Goal: Task Accomplishment & Management: Use online tool/utility

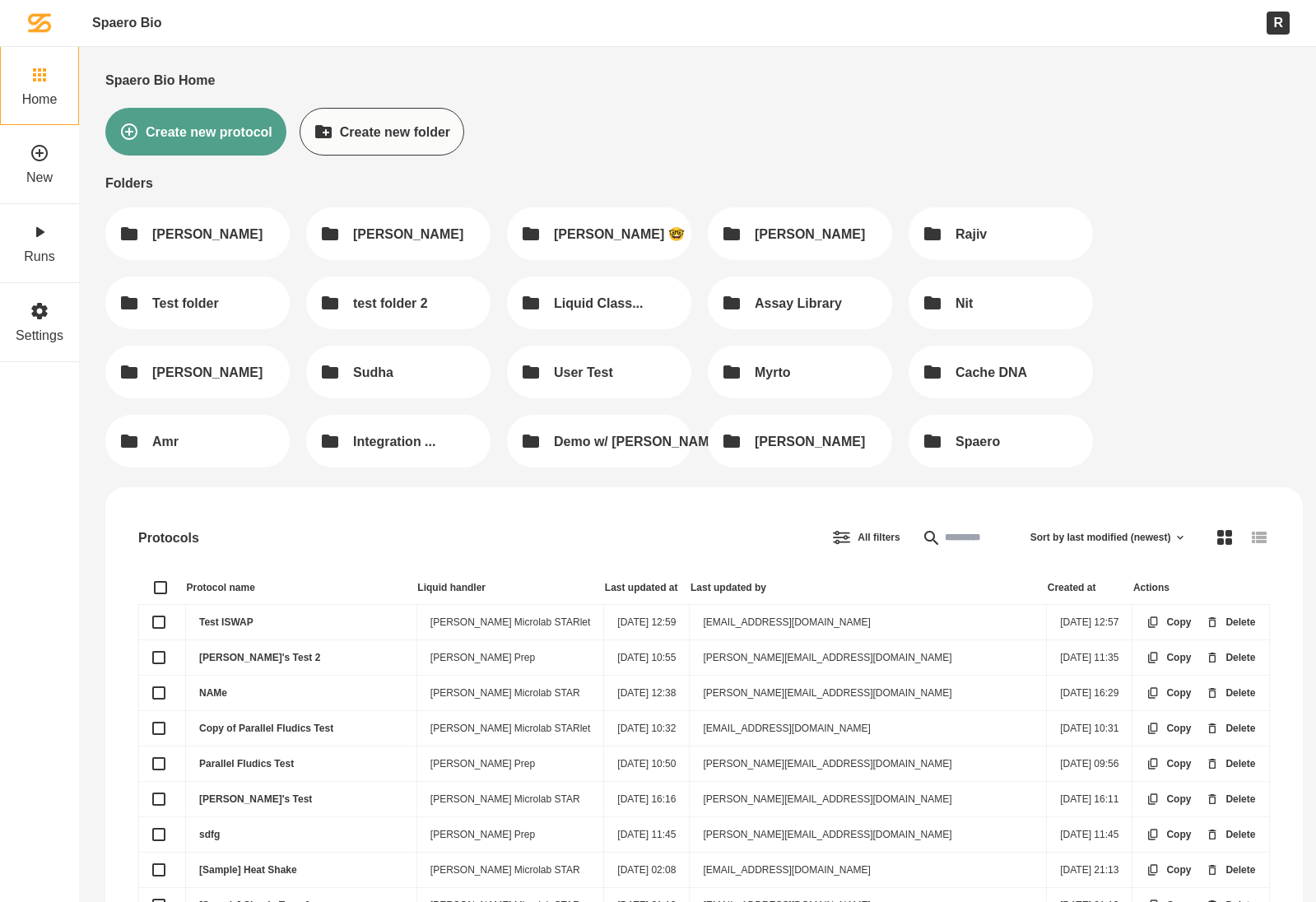
click at [205, 619] on link "Test ISWAP" at bounding box center [225, 622] width 54 height 12
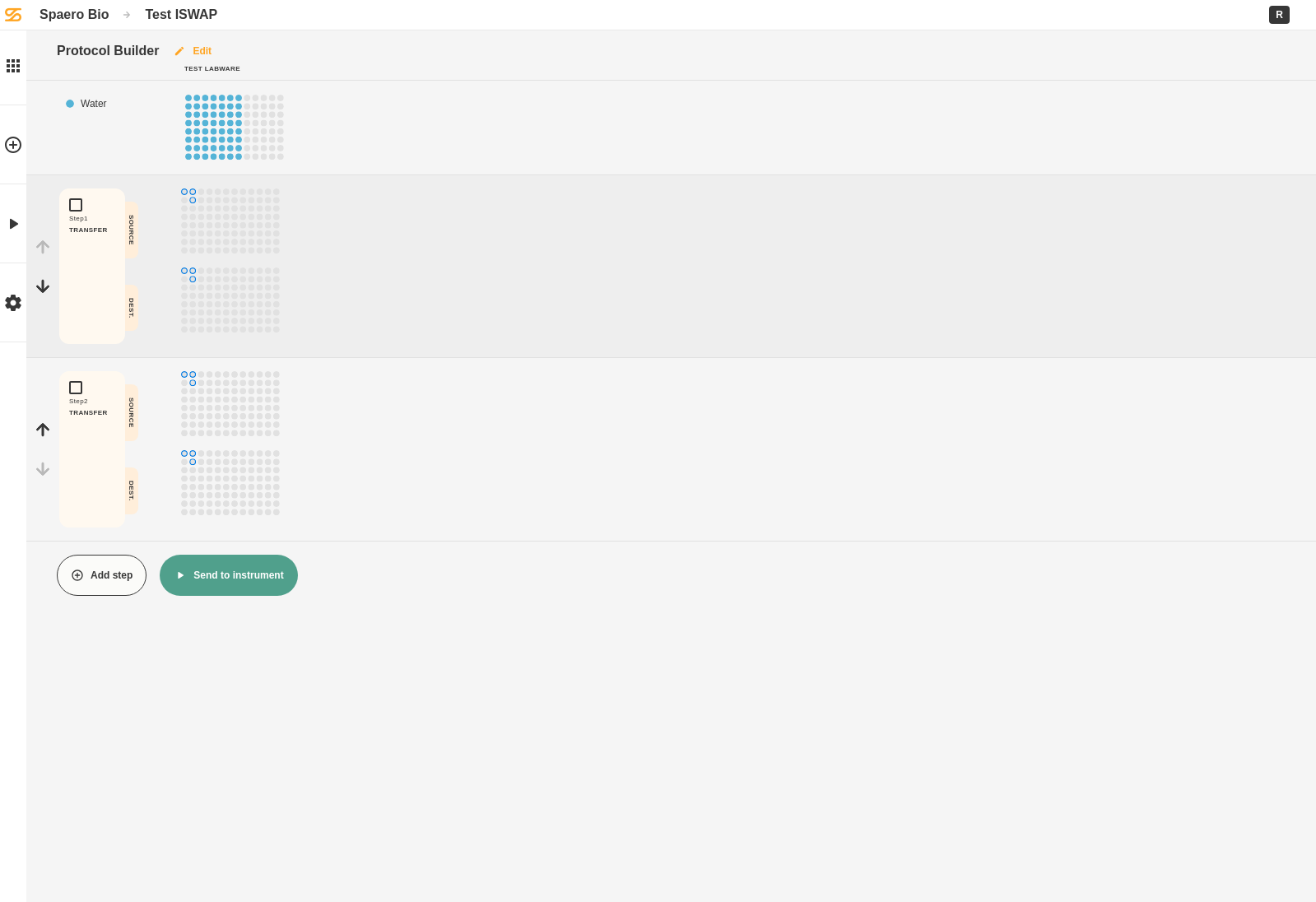
click at [206, 49] on button "Edit" at bounding box center [192, 51] width 66 height 41
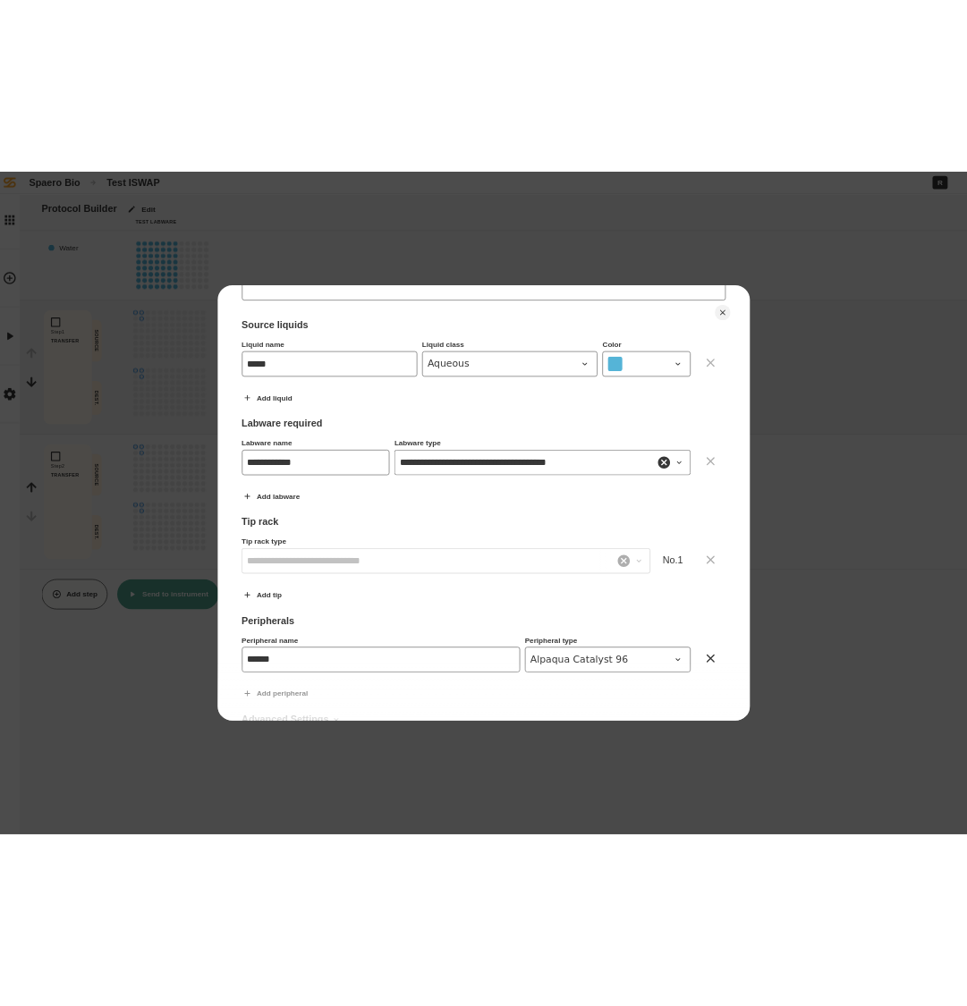
scroll to position [301, 0]
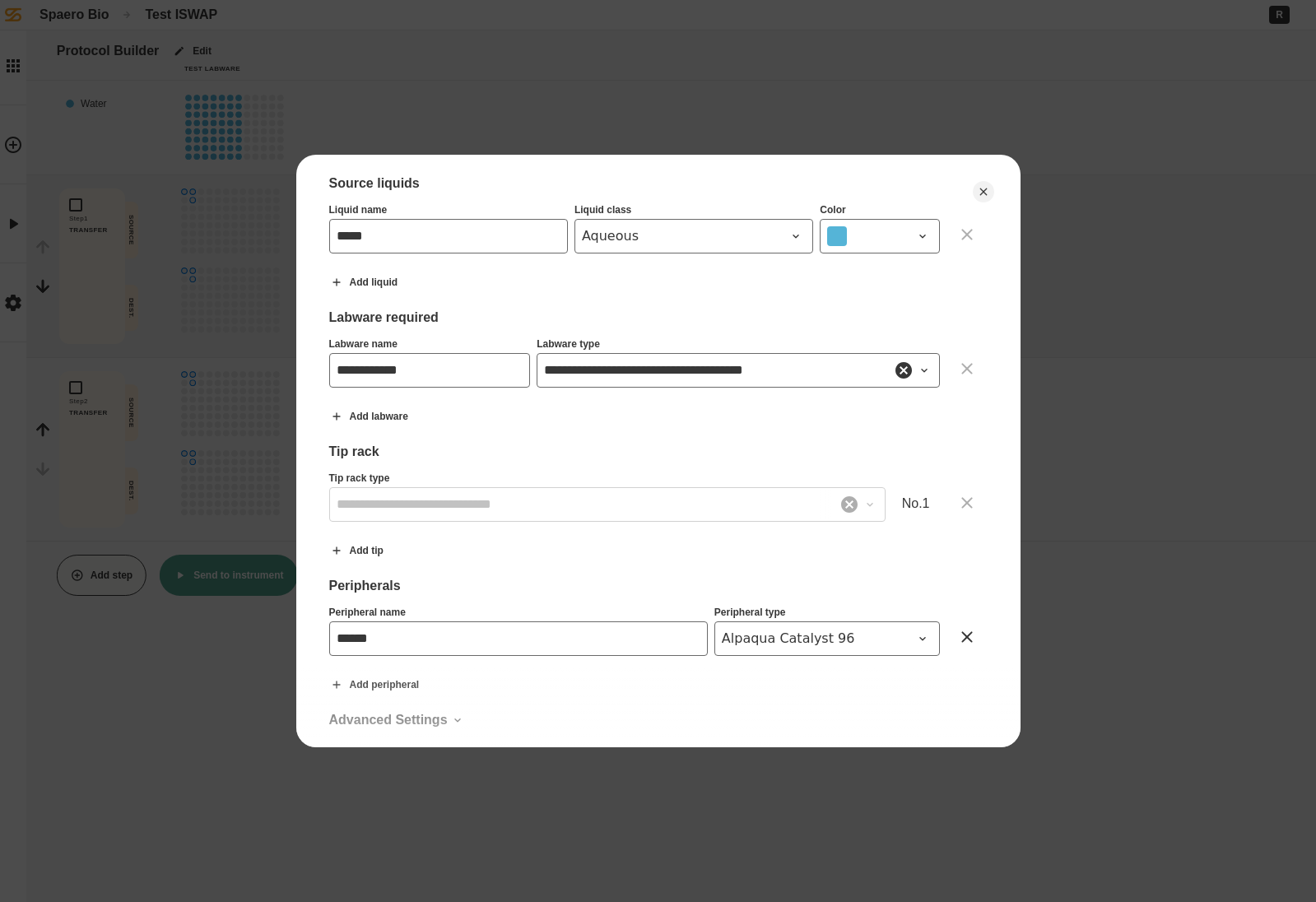
click at [191, 361] on div at bounding box center [658, 451] width 1316 height 902
click at [384, 403] on button "Add labware" at bounding box center [368, 416] width 106 height 41
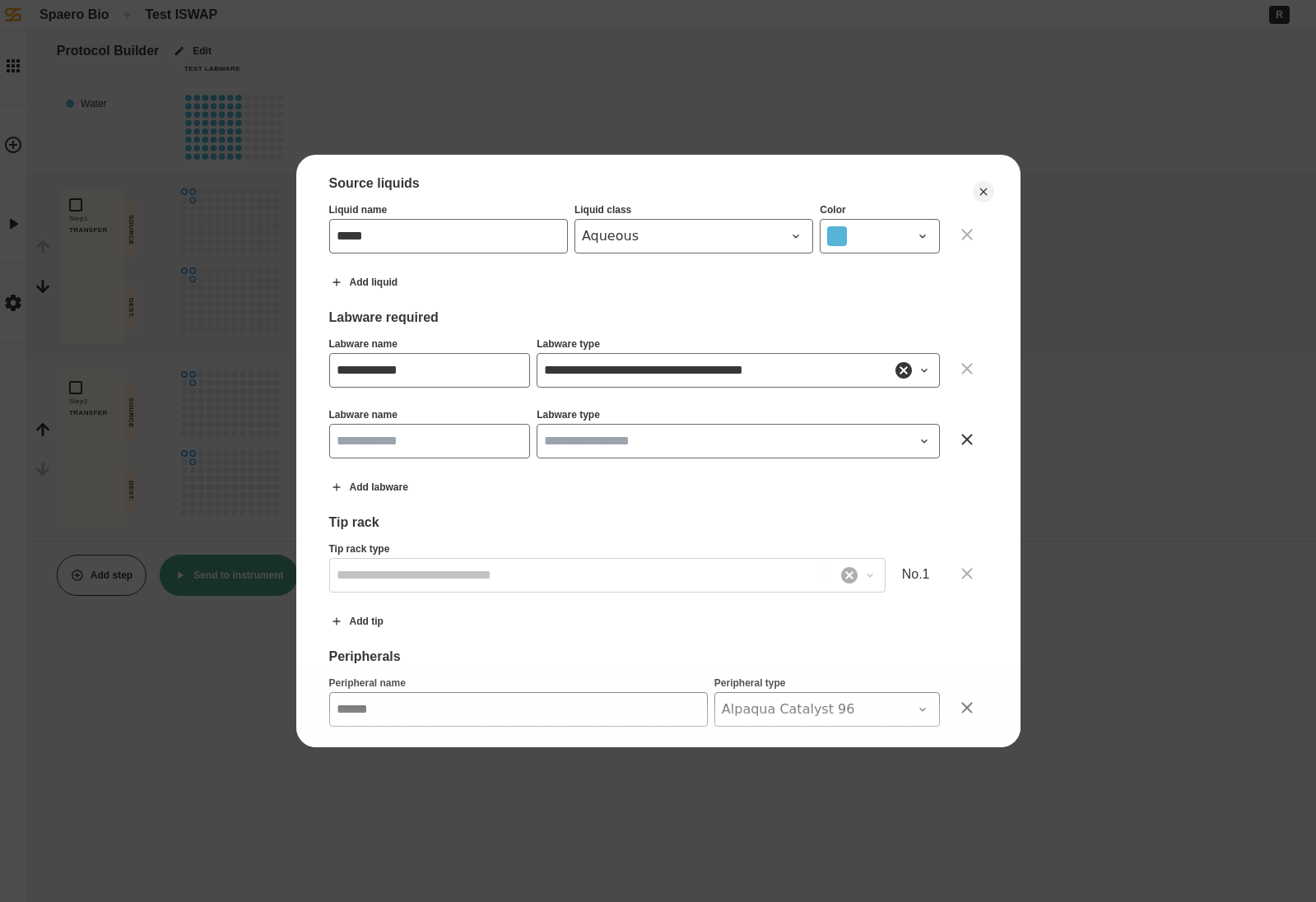
click at [967, 430] on icon at bounding box center [966, 439] width 19 height 19
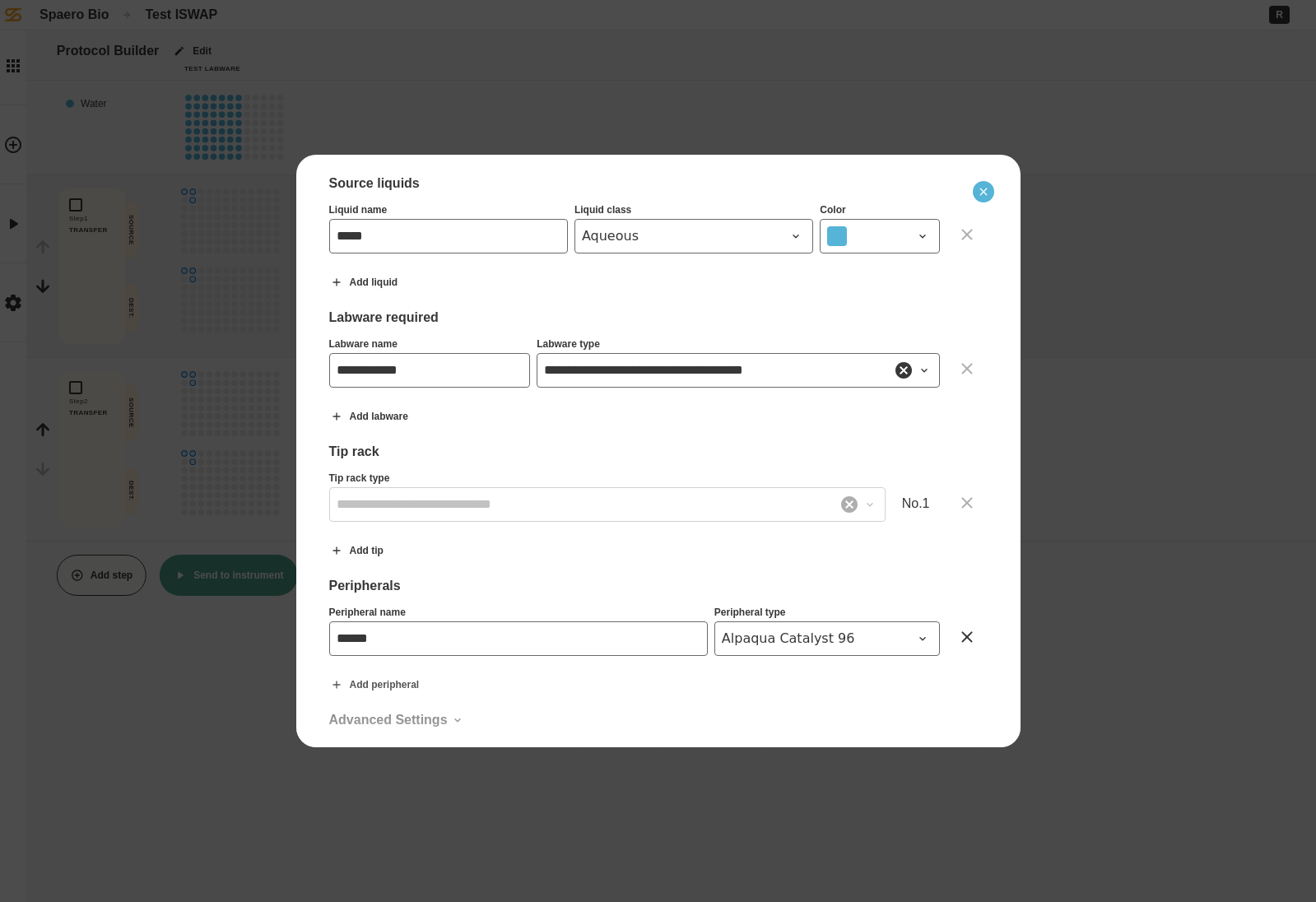
click at [984, 188] on icon "Close" at bounding box center [984, 191] width 13 height 13
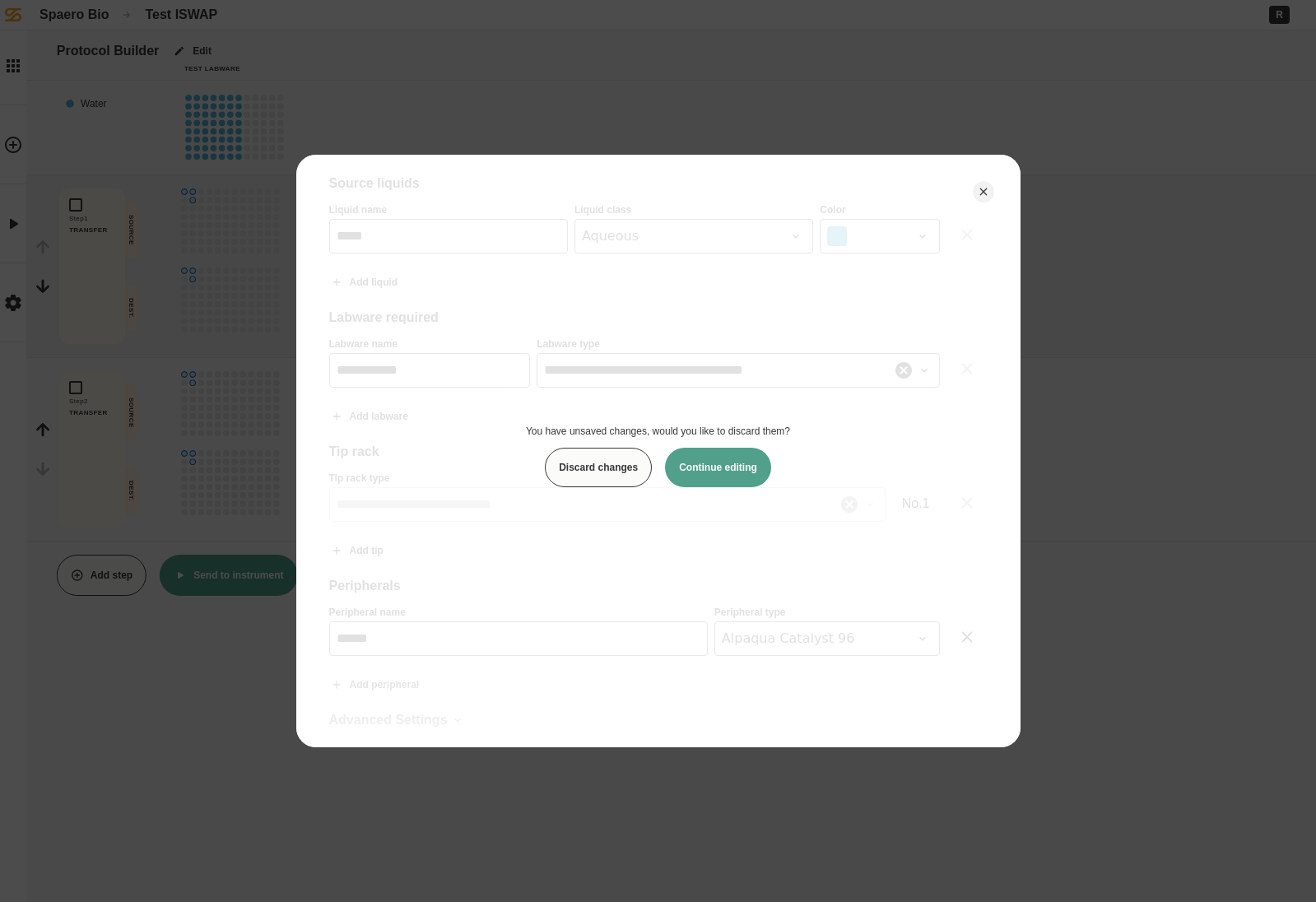
click at [610, 479] on button "Discard changes" at bounding box center [598, 468] width 107 height 40
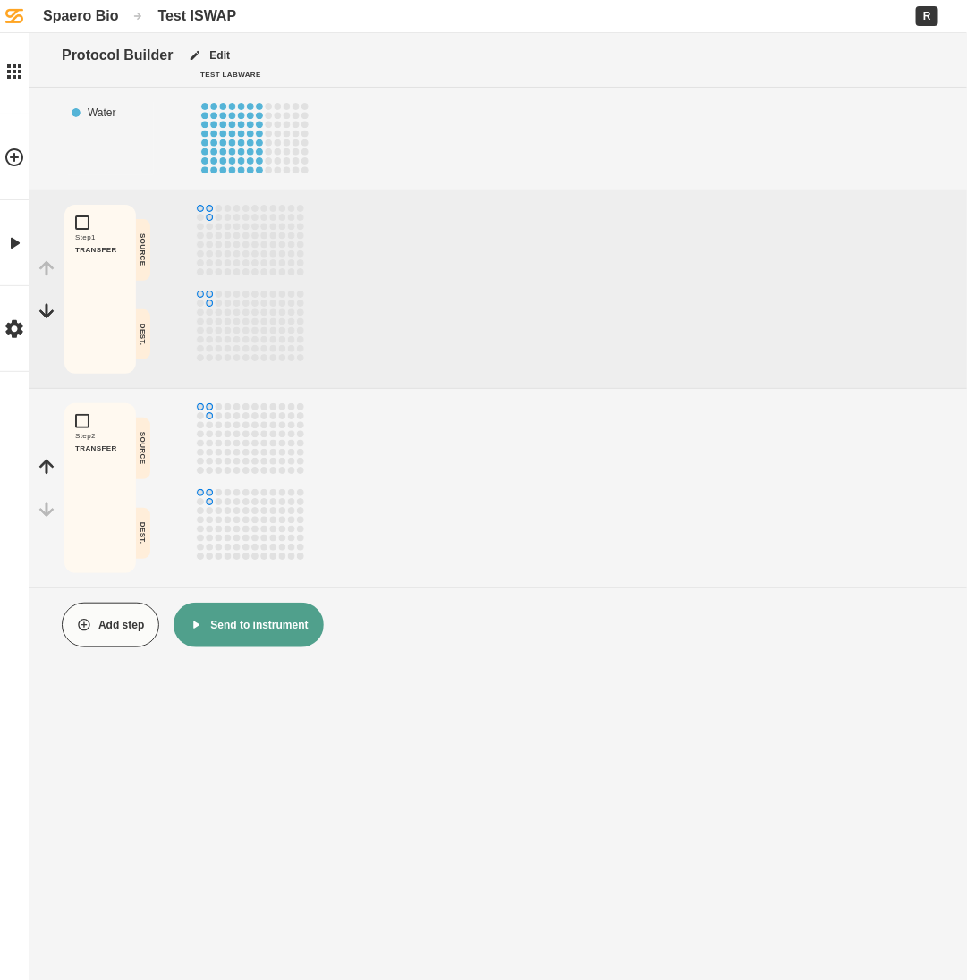
click at [347, 38] on div "Protocol Builder Edit Test Labware Liquid Placement Water Add step Step 1 TRANS…" at bounding box center [483, 490] width 967 height 980
click at [218, 57] on button "Edit" at bounding box center [209, 55] width 72 height 45
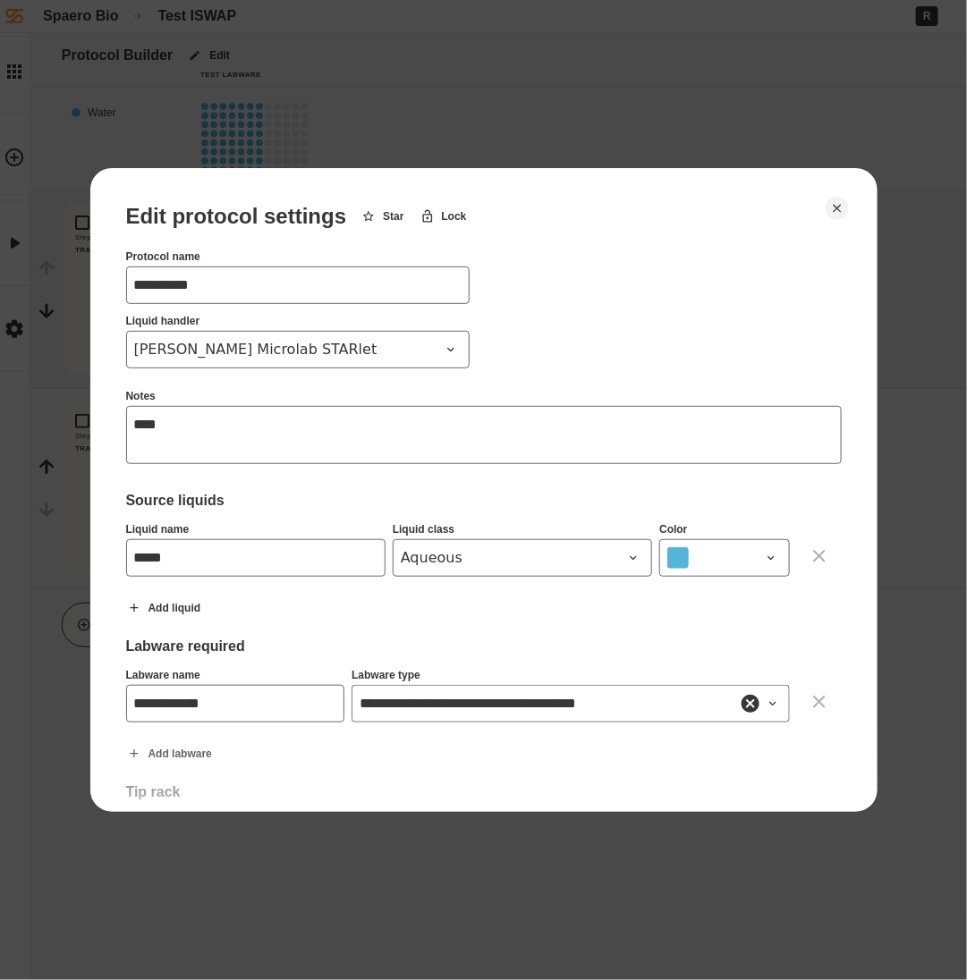
click at [555, 109] on div at bounding box center [483, 490] width 967 height 980
click at [830, 199] on button "Close" at bounding box center [836, 208] width 23 height 23
type textarea "*"
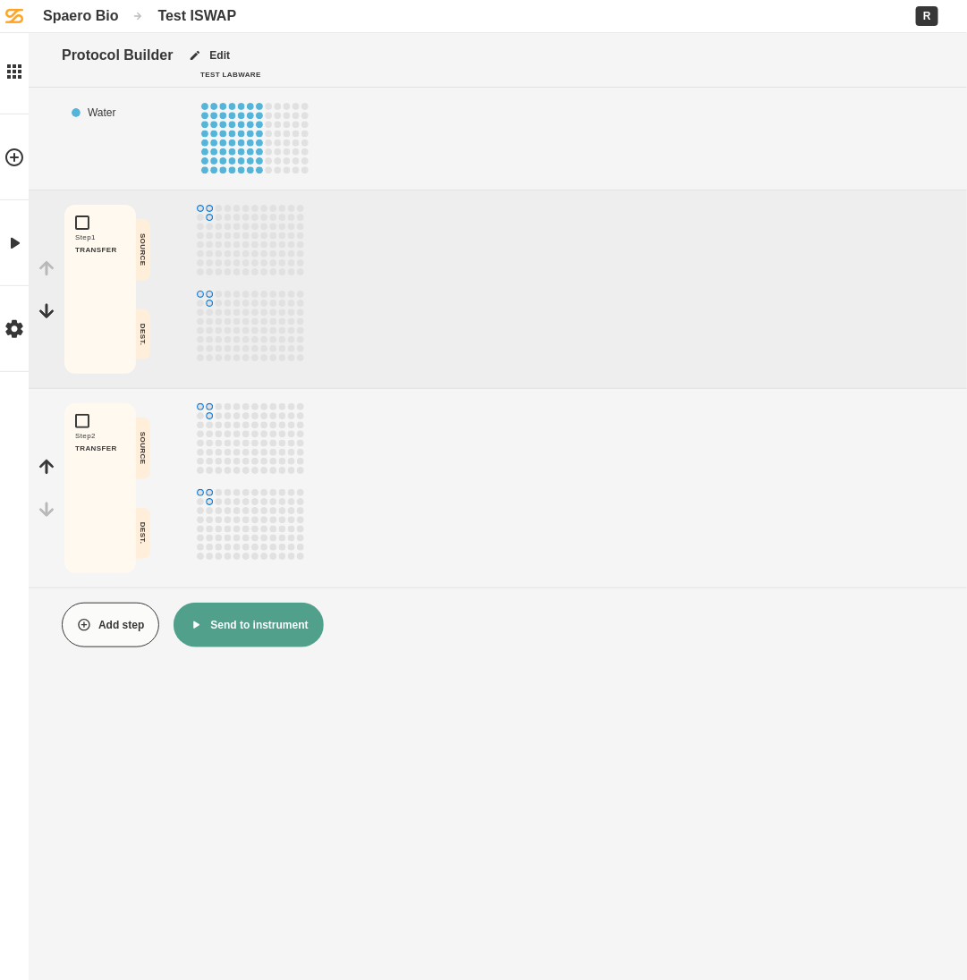
click at [719, 103] on div "Liquid Placement Water" at bounding box center [498, 138] width 924 height 73
click at [18, 54] on link "Home" at bounding box center [14, 72] width 29 height 86
